Goal: Information Seeking & Learning: Learn about a topic

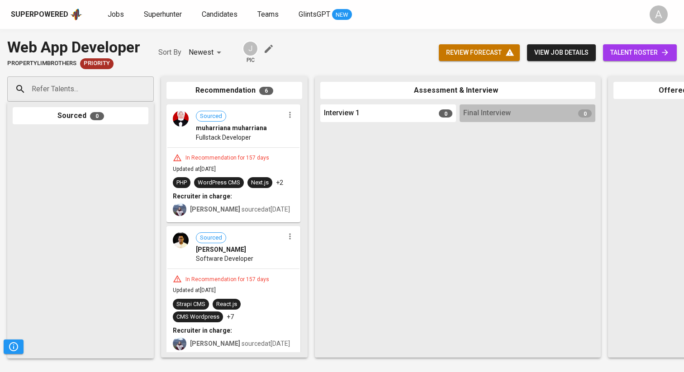
click at [47, 13] on div "Superpowered" at bounding box center [39, 14] width 57 height 10
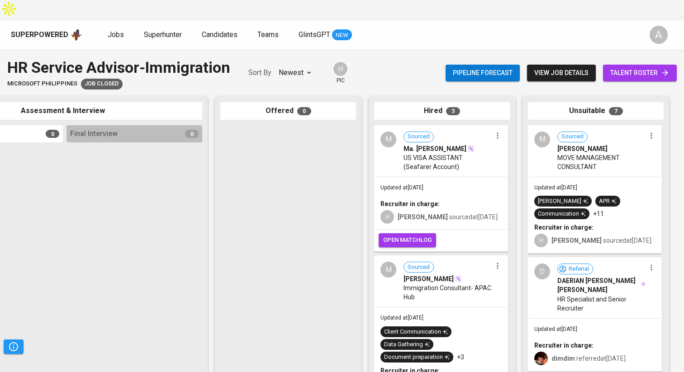
click at [557, 67] on span "view job details" at bounding box center [561, 72] width 54 height 11
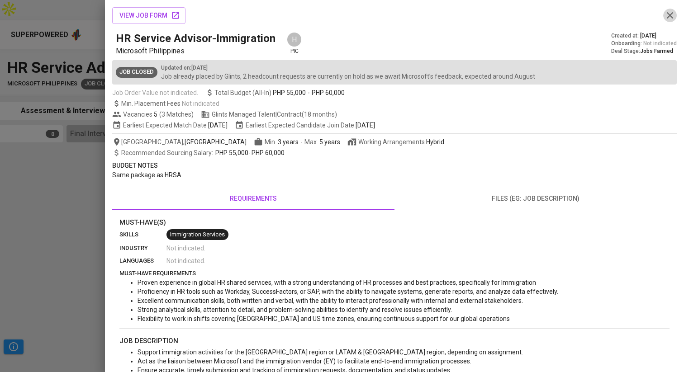
click at [673, 14] on icon "button" at bounding box center [669, 15] width 11 height 11
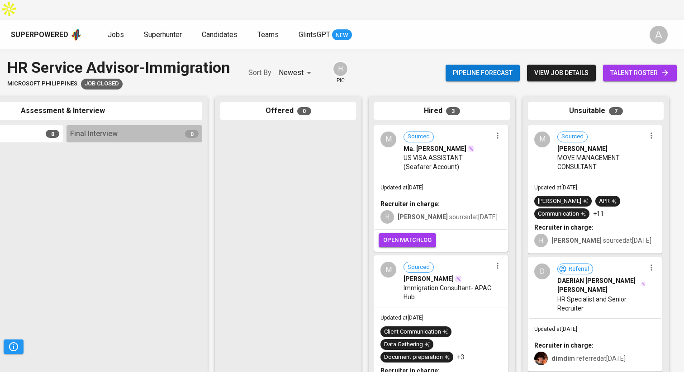
click at [587, 65] on button "view job details" at bounding box center [561, 73] width 69 height 17
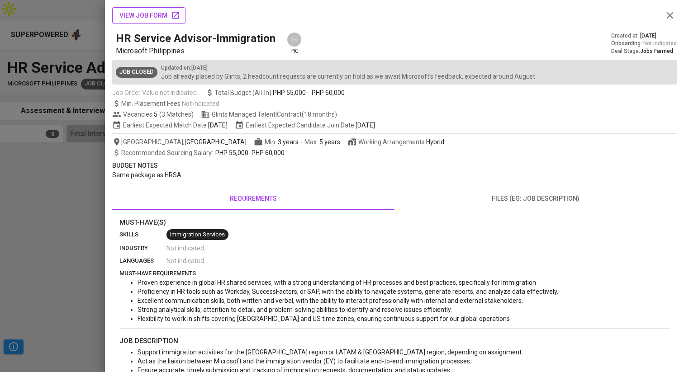
click at [164, 22] on button "view job form" at bounding box center [148, 15] width 73 height 17
